Goal: Find specific page/section: Find specific page/section

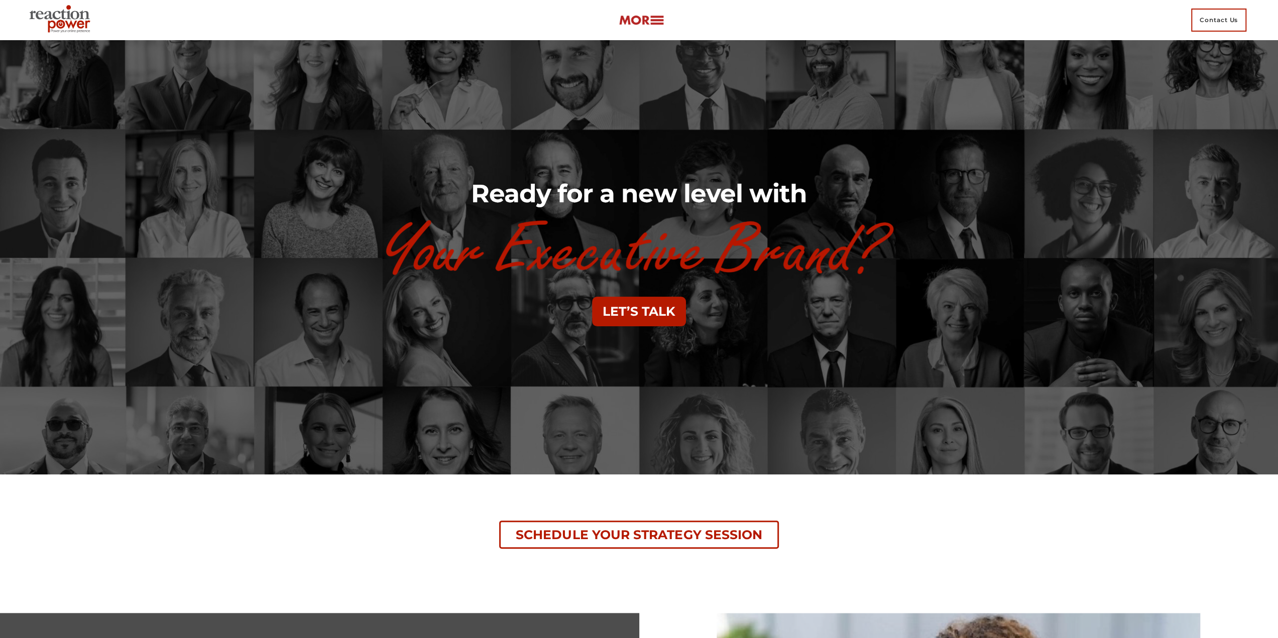
click at [1190, 21] on link "Contact Us" at bounding box center [1219, 20] width 68 height 40
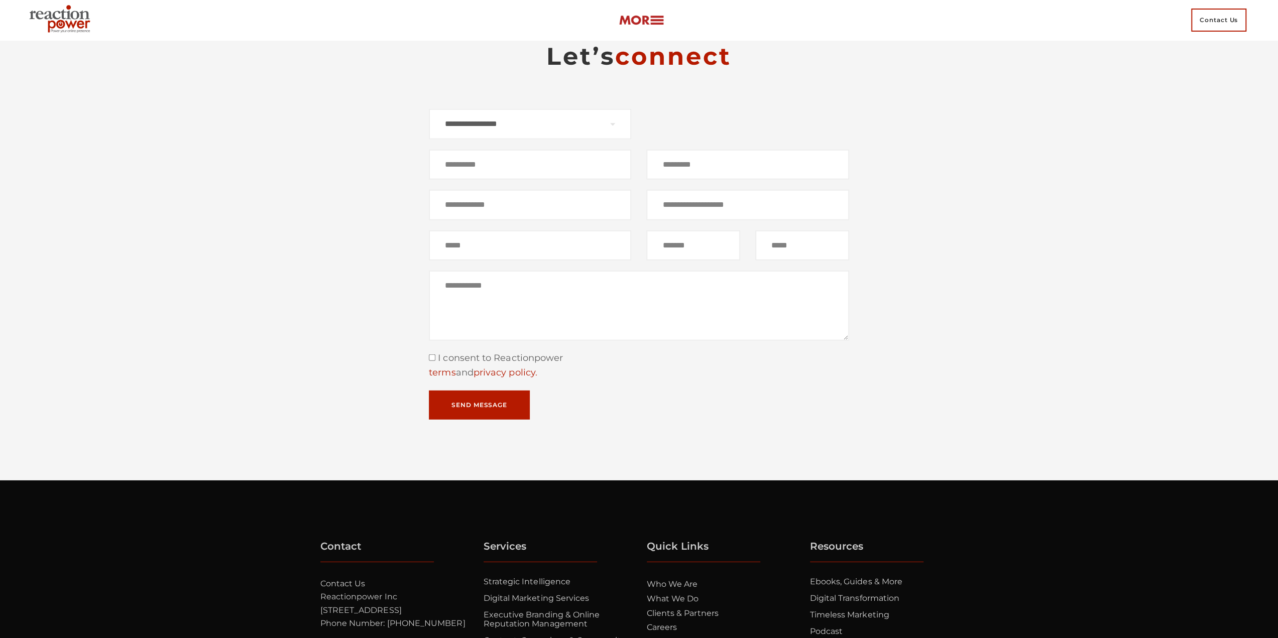
scroll to position [6480, 0]
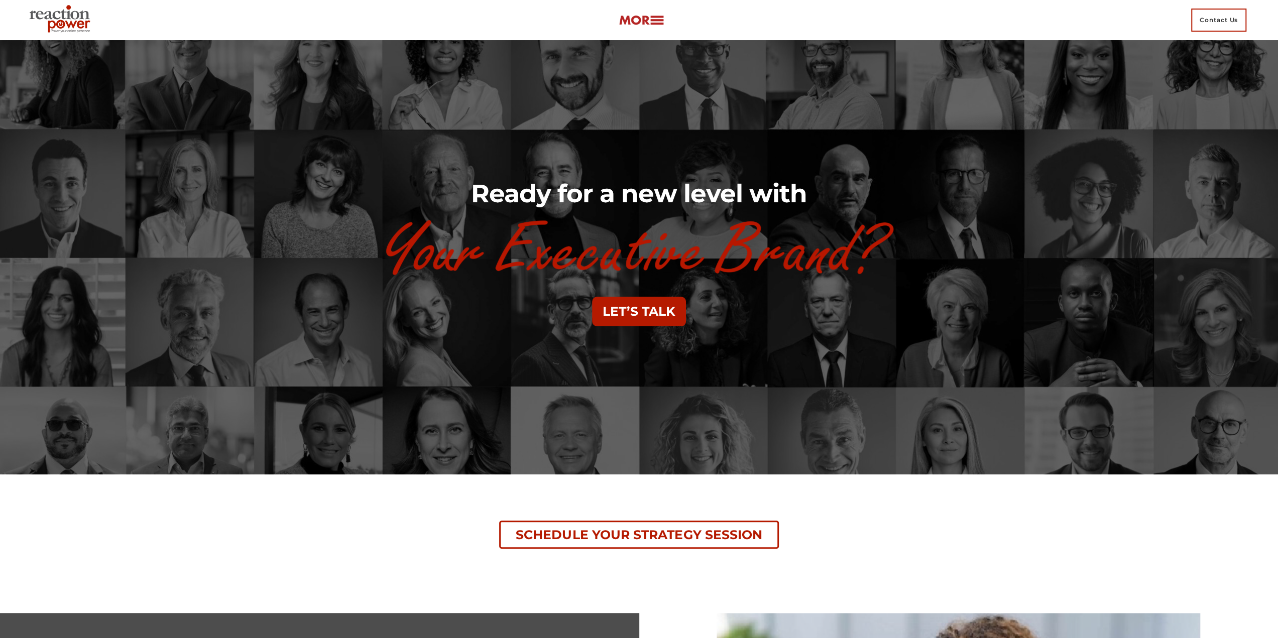
drag, startPoint x: 673, startPoint y: 32, endPoint x: 665, endPoint y: 28, distance: 9.0
click at [671, 31] on div "Contact Us" at bounding box center [639, 20] width 1228 height 40
click at [662, 25] on img at bounding box center [641, 21] width 45 height 12
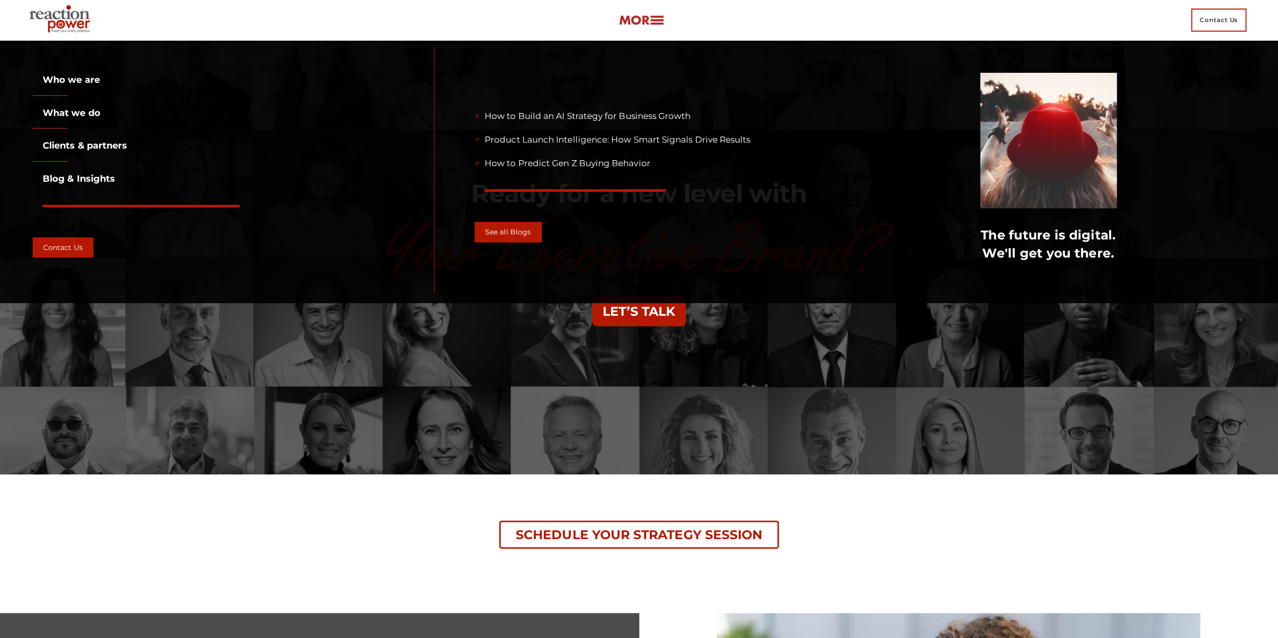
click at [79, 88] on li "Who we are" at bounding box center [230, 84] width 394 height 23
click at [86, 80] on link "Who we are" at bounding box center [66, 79] width 67 height 11
